Goal: Navigation & Orientation: Find specific page/section

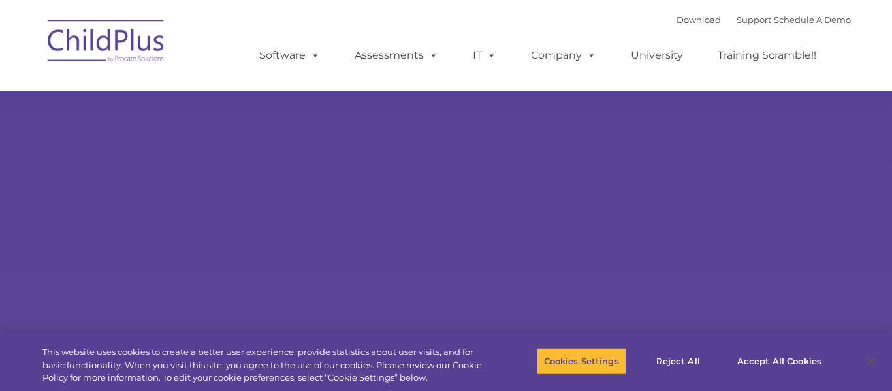
select select "MEDIUM"
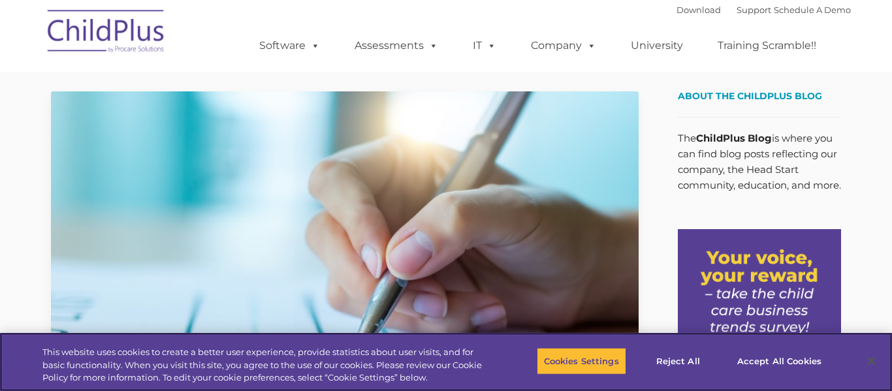
drag, startPoint x: 889, startPoint y: 51, endPoint x: 891, endPoint y: 144, distance: 93.4
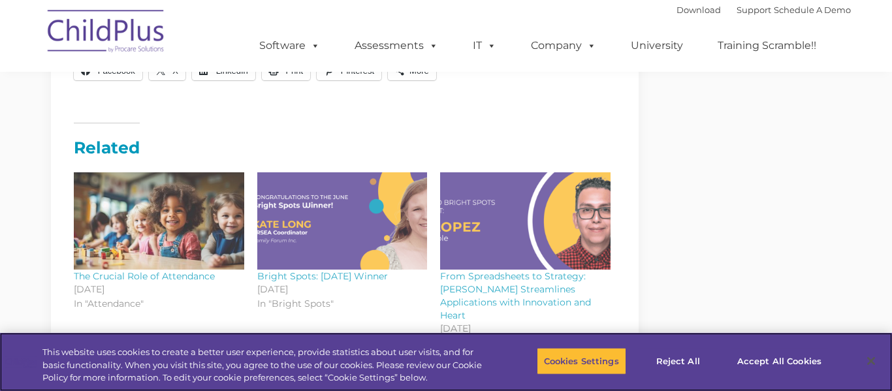
scroll to position [1503, 0]
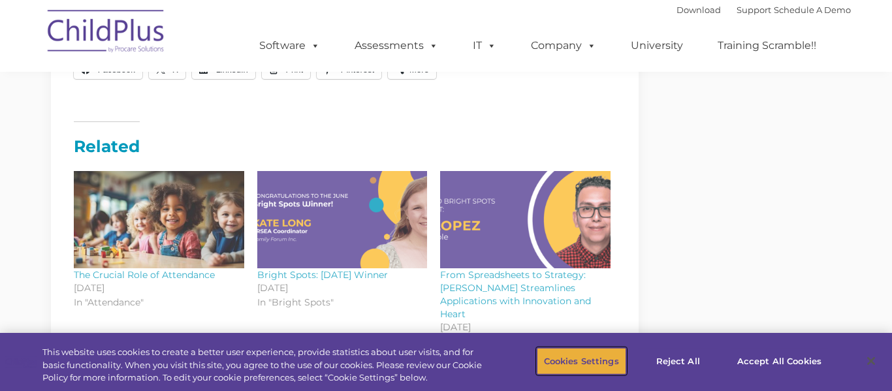
click at [578, 359] on button "Cookies Settings" at bounding box center [582, 361] width 90 height 27
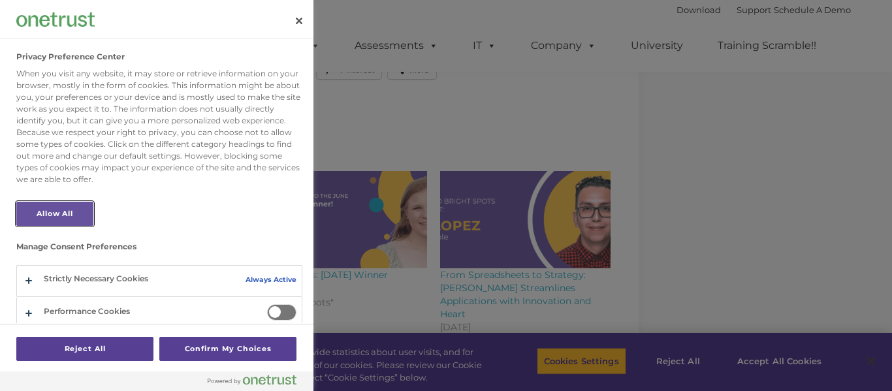
click at [79, 208] on button "Allow All" at bounding box center [54, 214] width 77 height 24
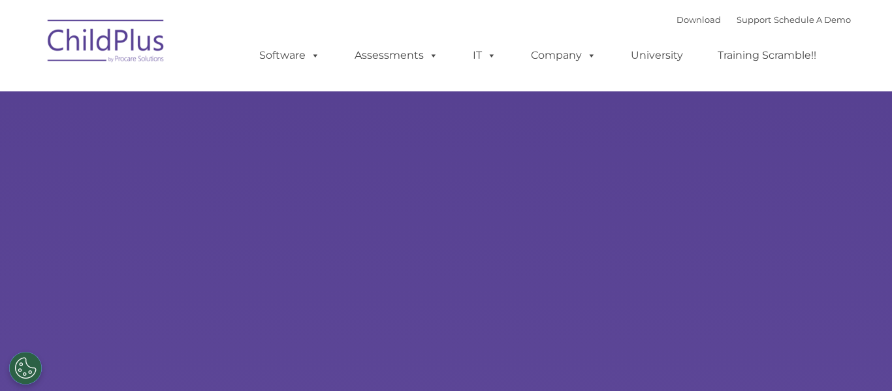
type input ""
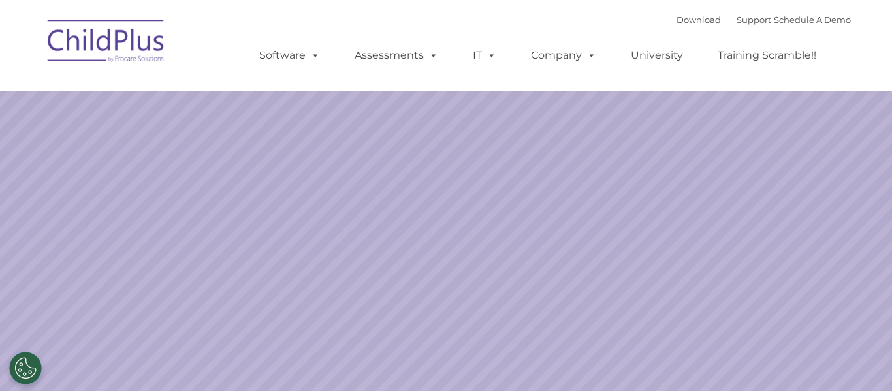
select select "MEDIUM"
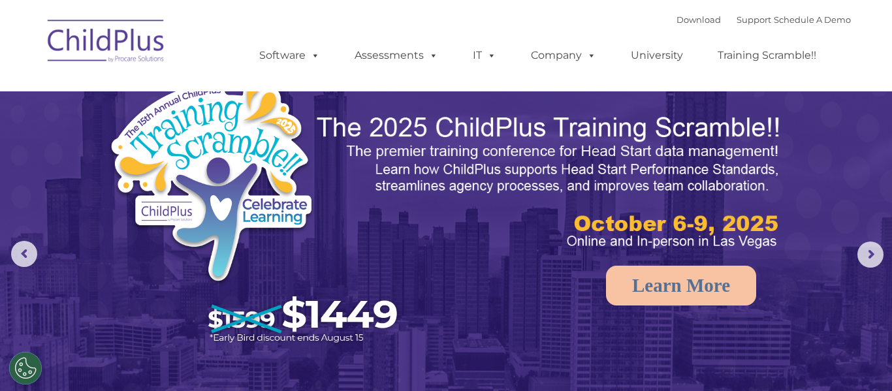
click at [114, 40] on img at bounding box center [106, 42] width 131 height 65
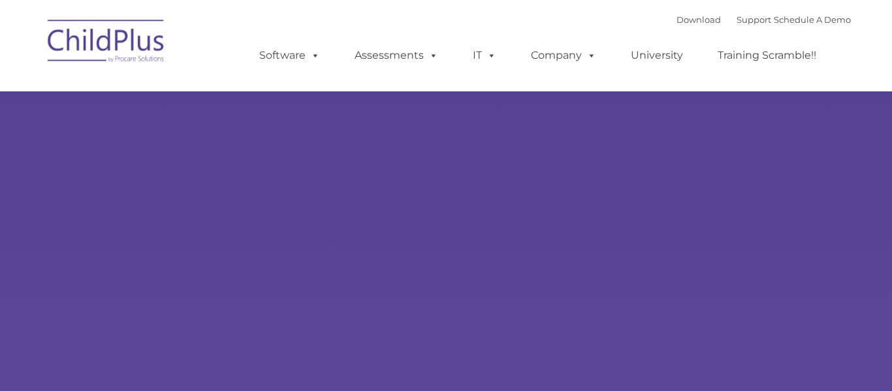
select select "MEDIUM"
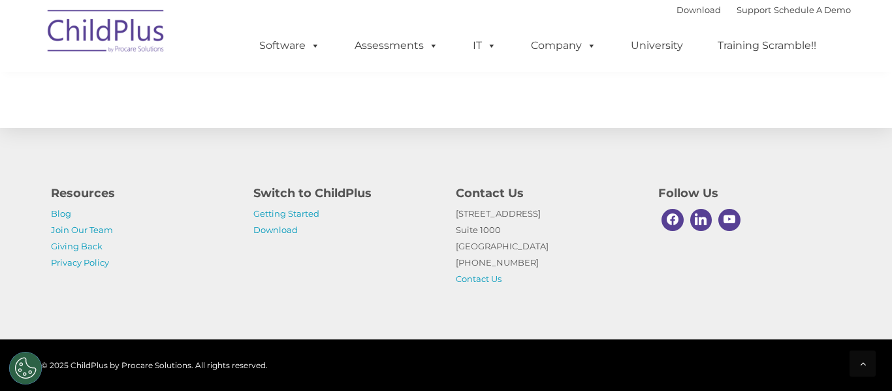
scroll to position [1574, 0]
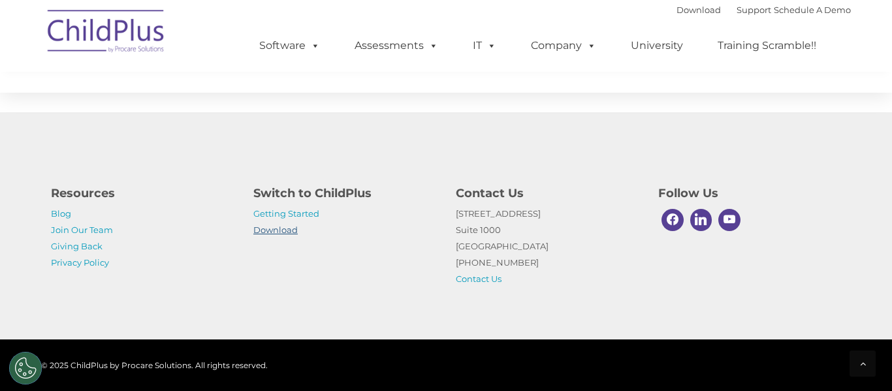
click at [281, 232] on link "Download" at bounding box center [275, 230] width 44 height 10
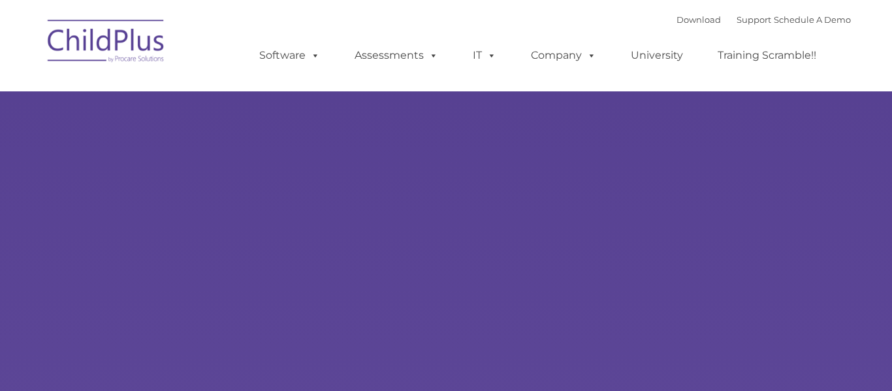
type input ""
select select "MEDIUM"
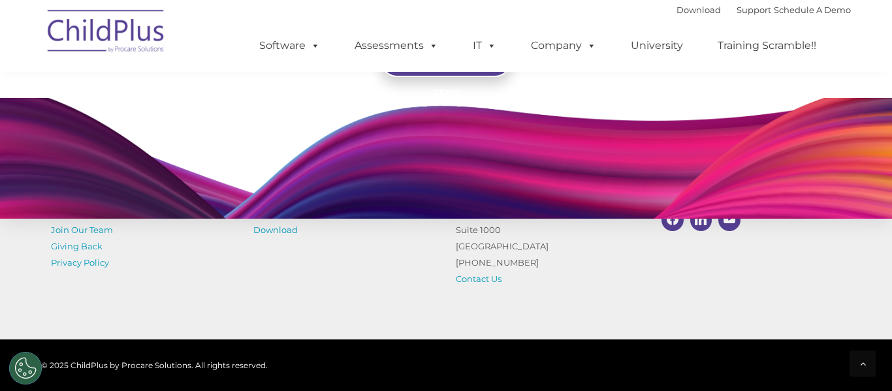
scroll to position [1358, 0]
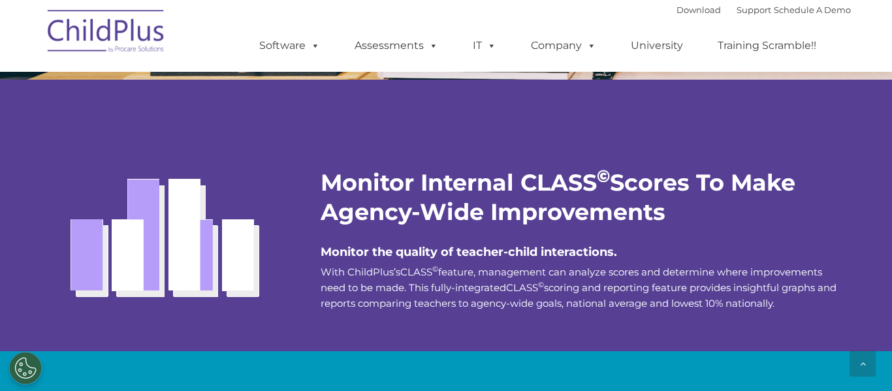
scroll to position [2324, 0]
